Goal: Task Accomplishment & Management: Manage account settings

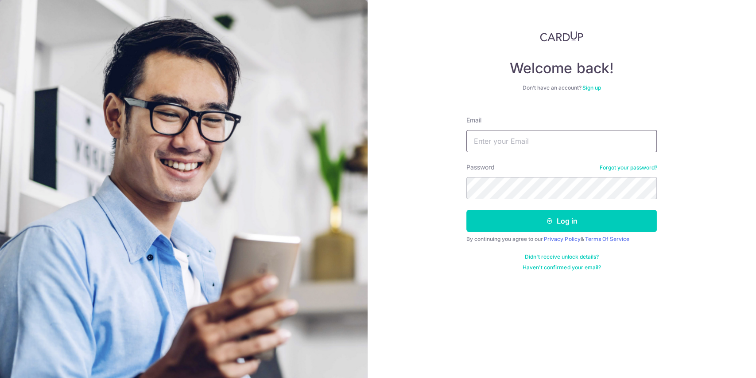
type input "[EMAIL_ADDRESS][DOMAIN_NAME]"
click at [467, 210] on button "Log in" at bounding box center [562, 221] width 191 height 22
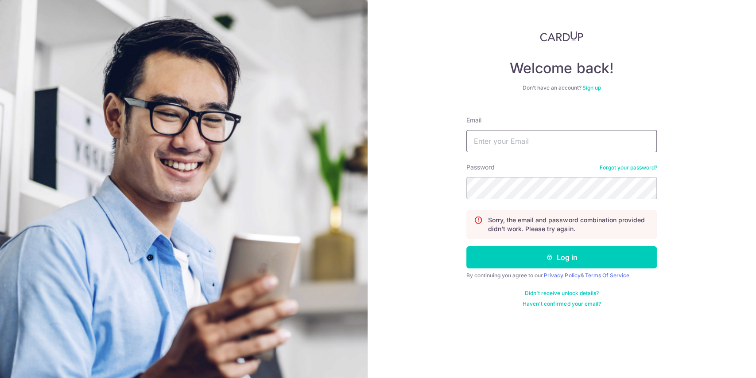
click at [527, 144] on input "Email" at bounding box center [562, 141] width 191 height 22
type input "[EMAIL_ADDRESS][DOMAIN_NAME]"
click at [467, 246] on button "Log in" at bounding box center [562, 257] width 191 height 22
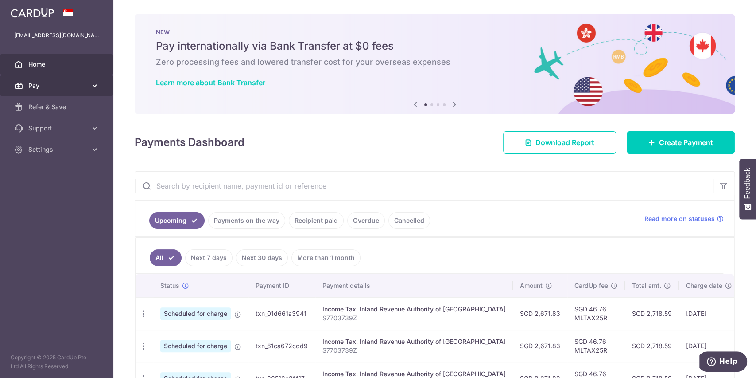
click at [44, 86] on span "Pay" at bounding box center [57, 85] width 58 height 9
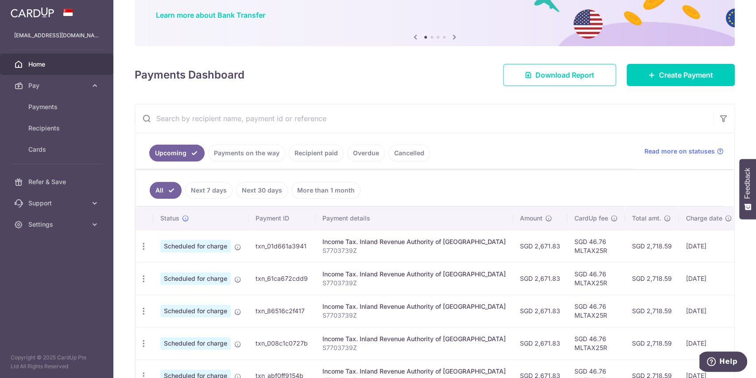
scroll to position [118, 0]
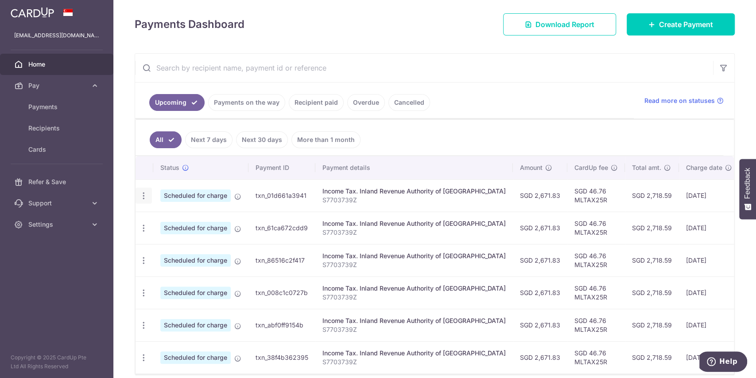
click at [143, 199] on icon "button" at bounding box center [143, 195] width 9 height 9
click at [187, 218] on span "Update payment" at bounding box center [191, 219] width 60 height 11
radio input "true"
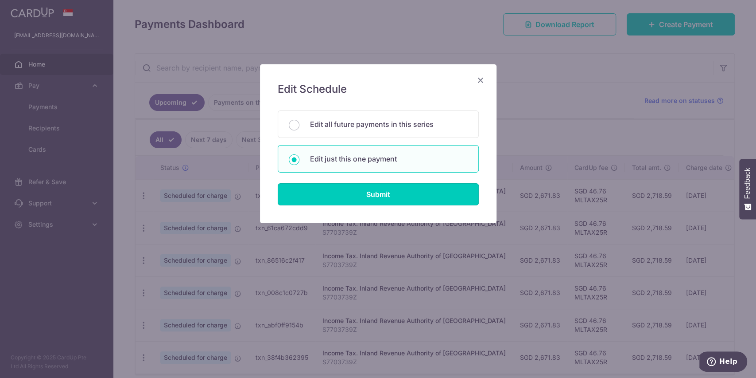
drag, startPoint x: 379, startPoint y: 194, endPoint x: 450, endPoint y: 164, distance: 76.9
click at [450, 164] on form "You will be editing all 6 payments to Inland Revenue Authority of Singapore sch…" at bounding box center [378, 157] width 201 height 95
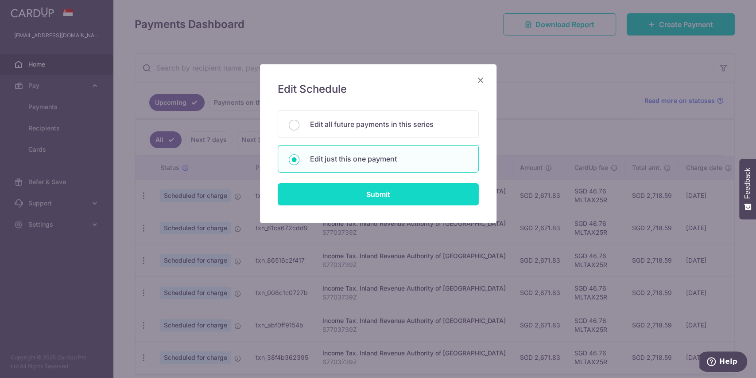
click at [401, 191] on input "Submit" at bounding box center [378, 194] width 201 height 22
radio input "true"
type input "2,671.83"
type input "19/10/2025"
type input "S7703739Z"
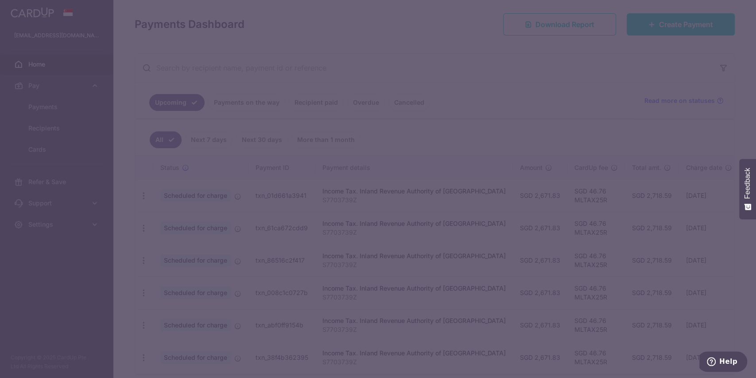
type input "MLTAX25R"
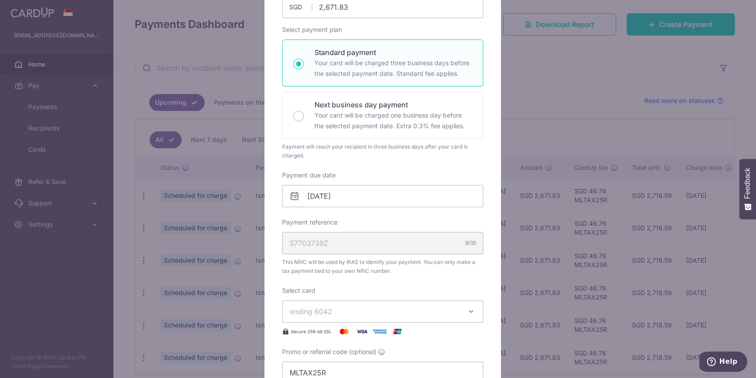
scroll to position [0, 0]
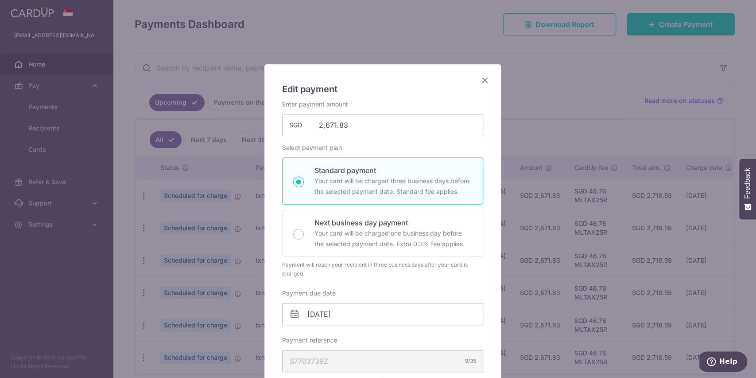
click at [480, 80] on icon "Close" at bounding box center [485, 79] width 11 height 11
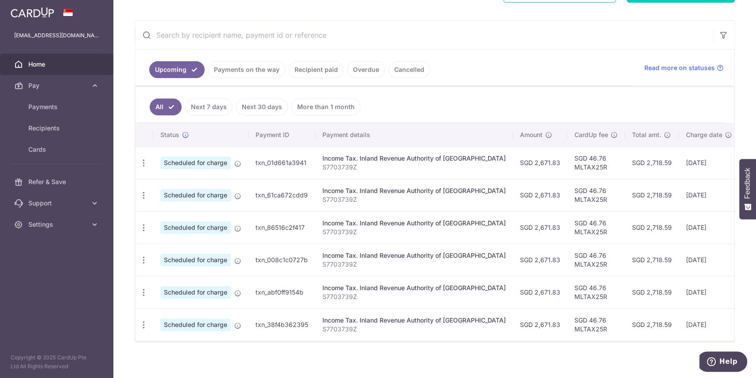
scroll to position [161, 0]
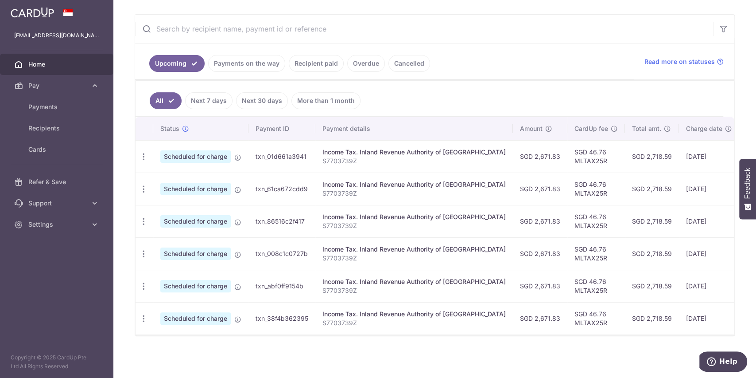
click at [568, 158] on td "SGD 46.76 MLTAX25R" at bounding box center [597, 156] width 58 height 32
click at [577, 165] on td "SGD 46.76 MLTAX25R" at bounding box center [597, 156] width 58 height 32
click at [496, 25] on input "text" at bounding box center [424, 29] width 578 height 28
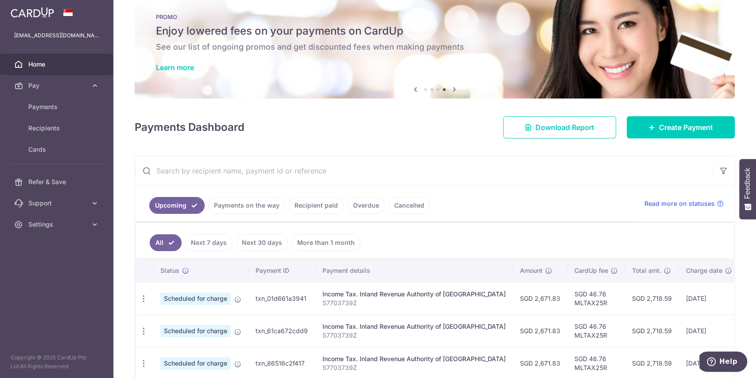
scroll to position [0, 0]
